Goal: Navigation & Orientation: Find specific page/section

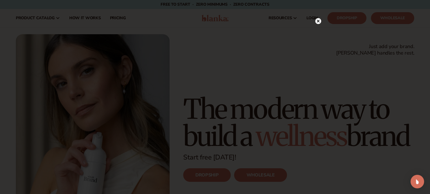
click at [317, 21] on icon at bounding box center [317, 20] width 3 height 3
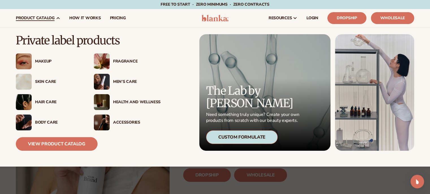
click at [126, 101] on div "Health And Wellness" at bounding box center [136, 102] width 47 height 5
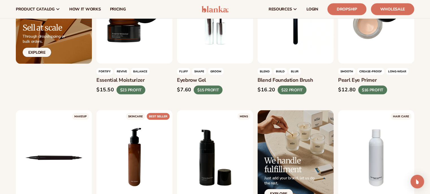
scroll to position [1014, 0]
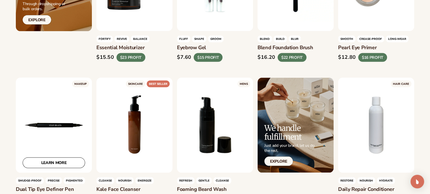
scroll to position [1127, 0]
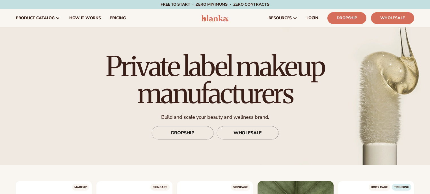
scroll to position [1127, 0]
